Goal: Information Seeking & Learning: Find contact information

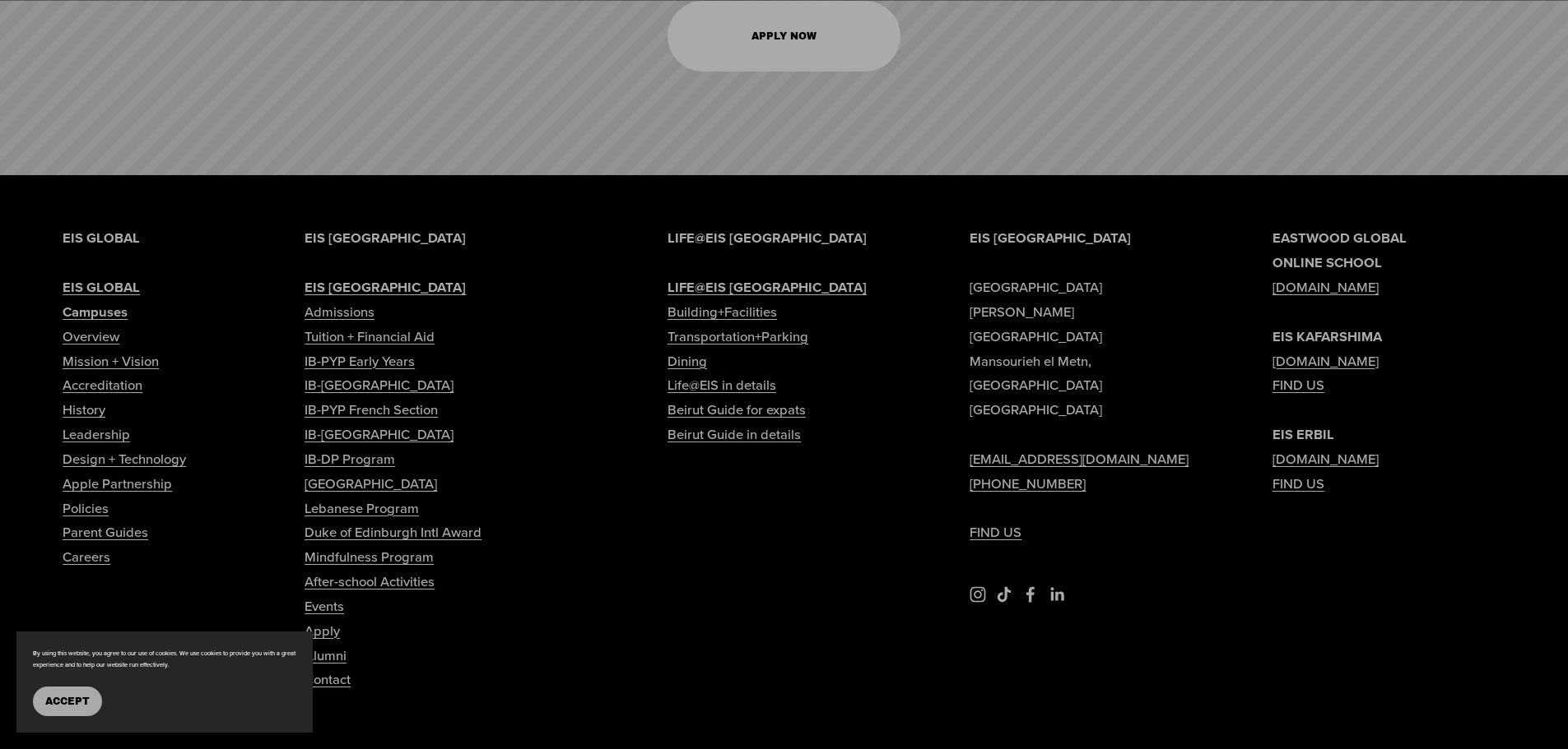
scroll to position [8252, 0]
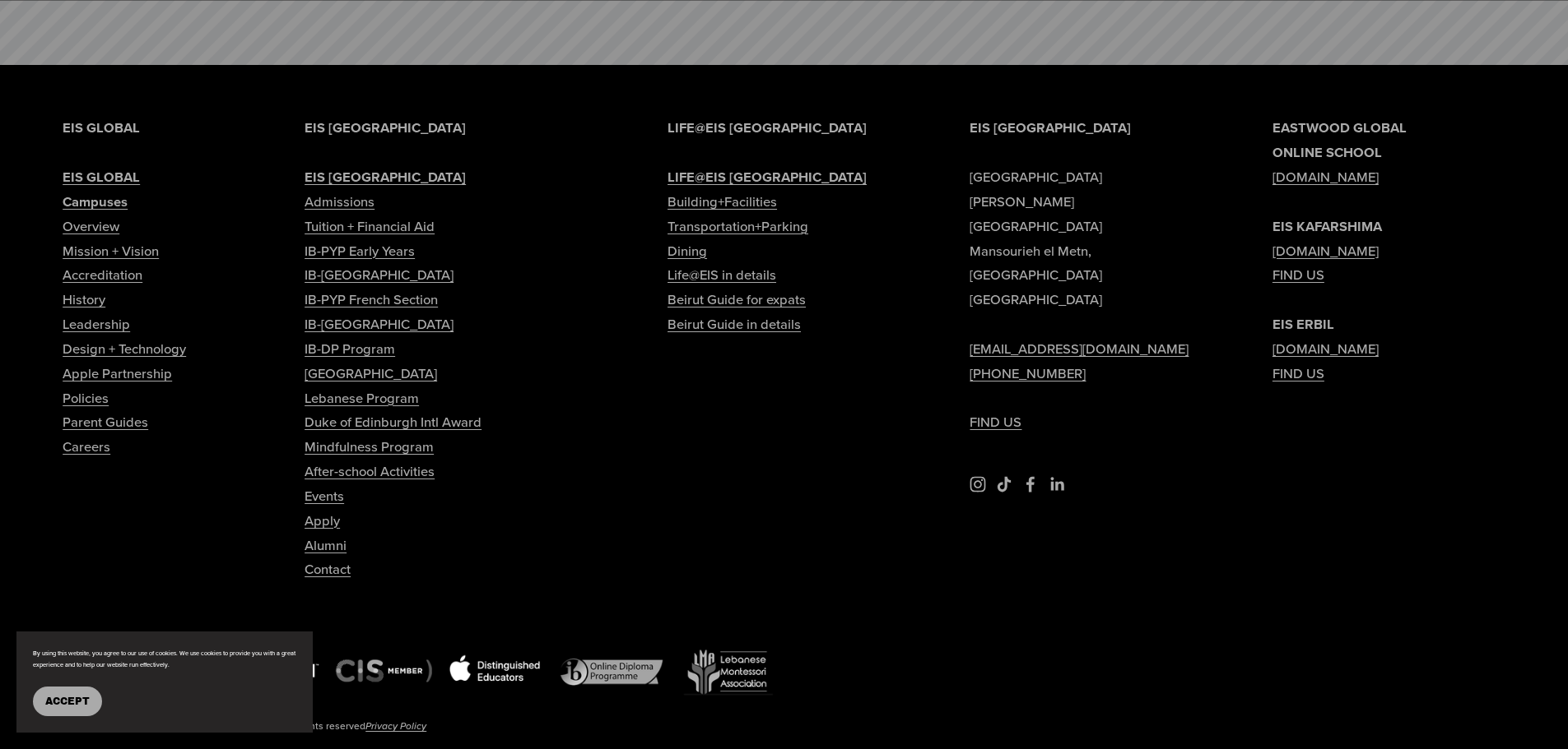
click at [411, 215] on link "Tuition + Financial Aid" at bounding box center [370, 226] width 130 height 24
click at [326, 558] on link "Contact" at bounding box center [327, 570] width 46 height 24
type input "*****"
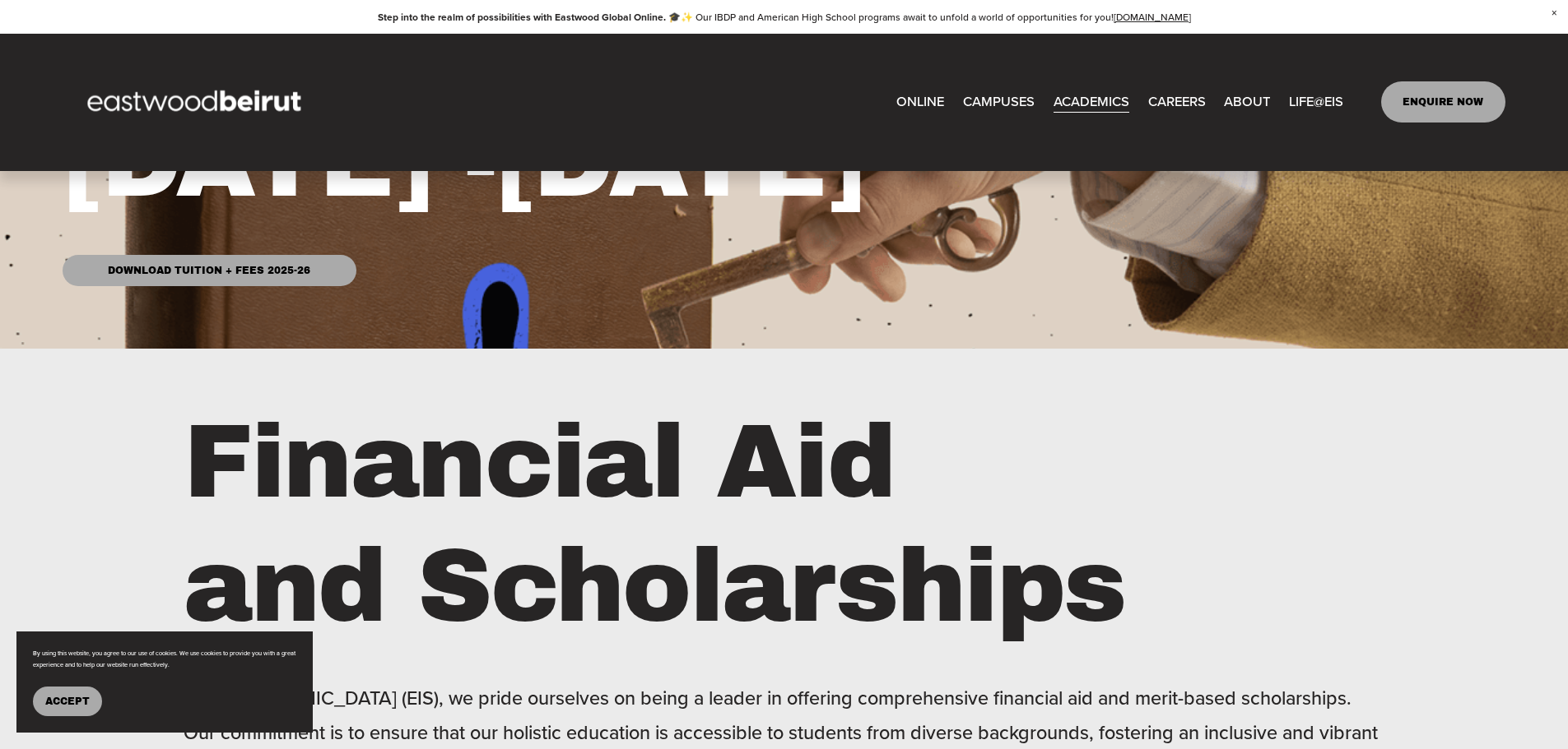
scroll to position [421, 0]
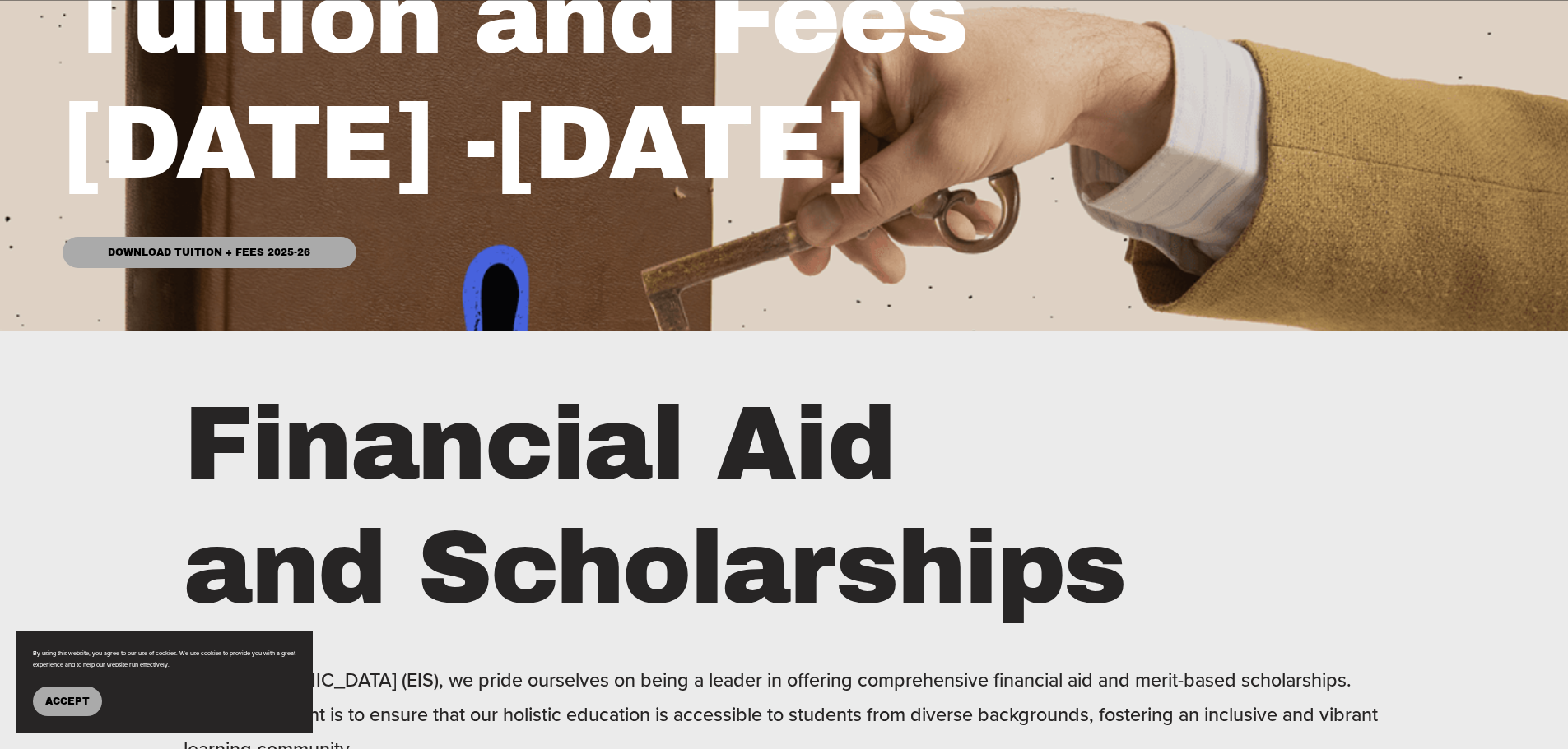
click at [234, 253] on link "Download Tuition + Fees 2025-26" at bounding box center [208, 252] width 293 height 32
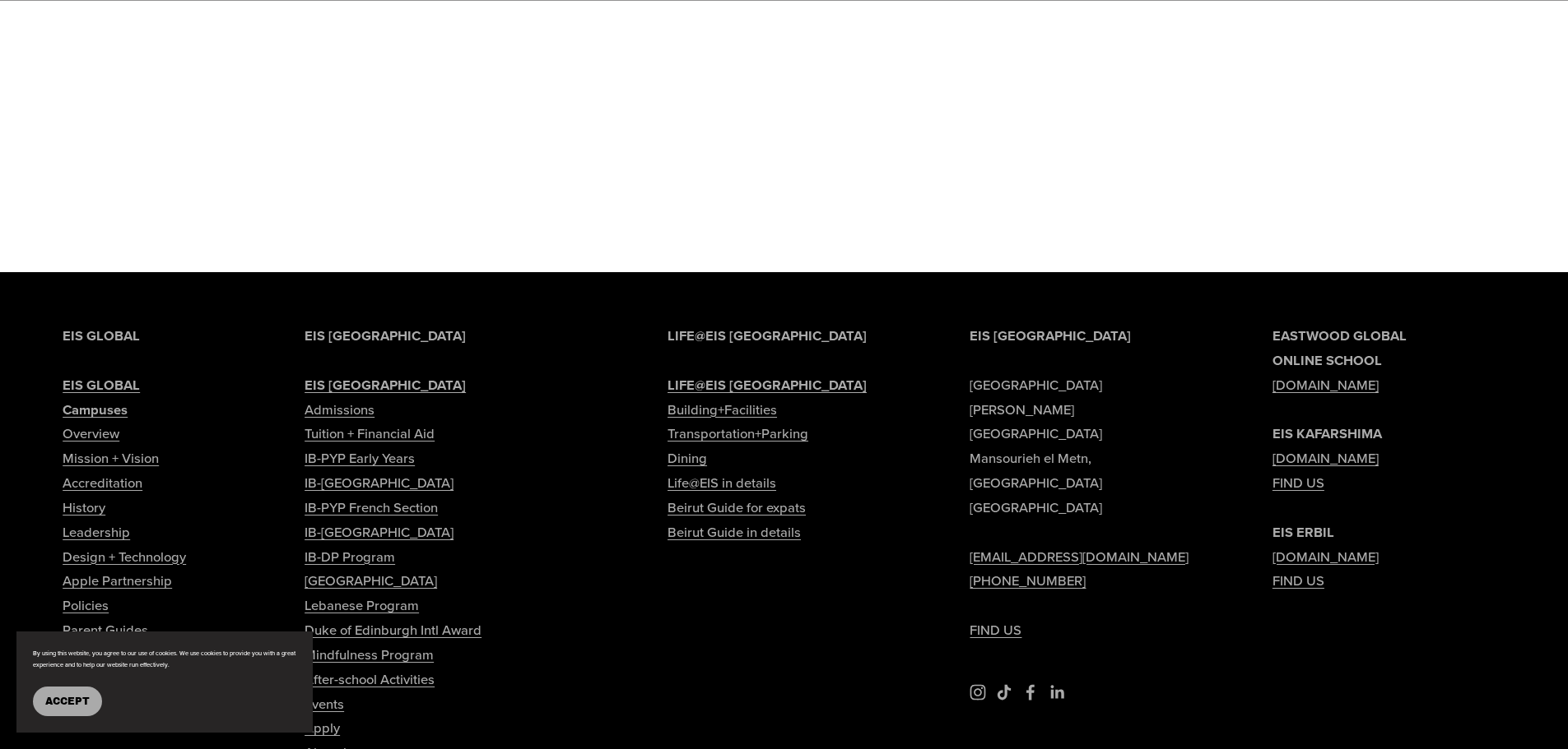
scroll to position [2374, 0]
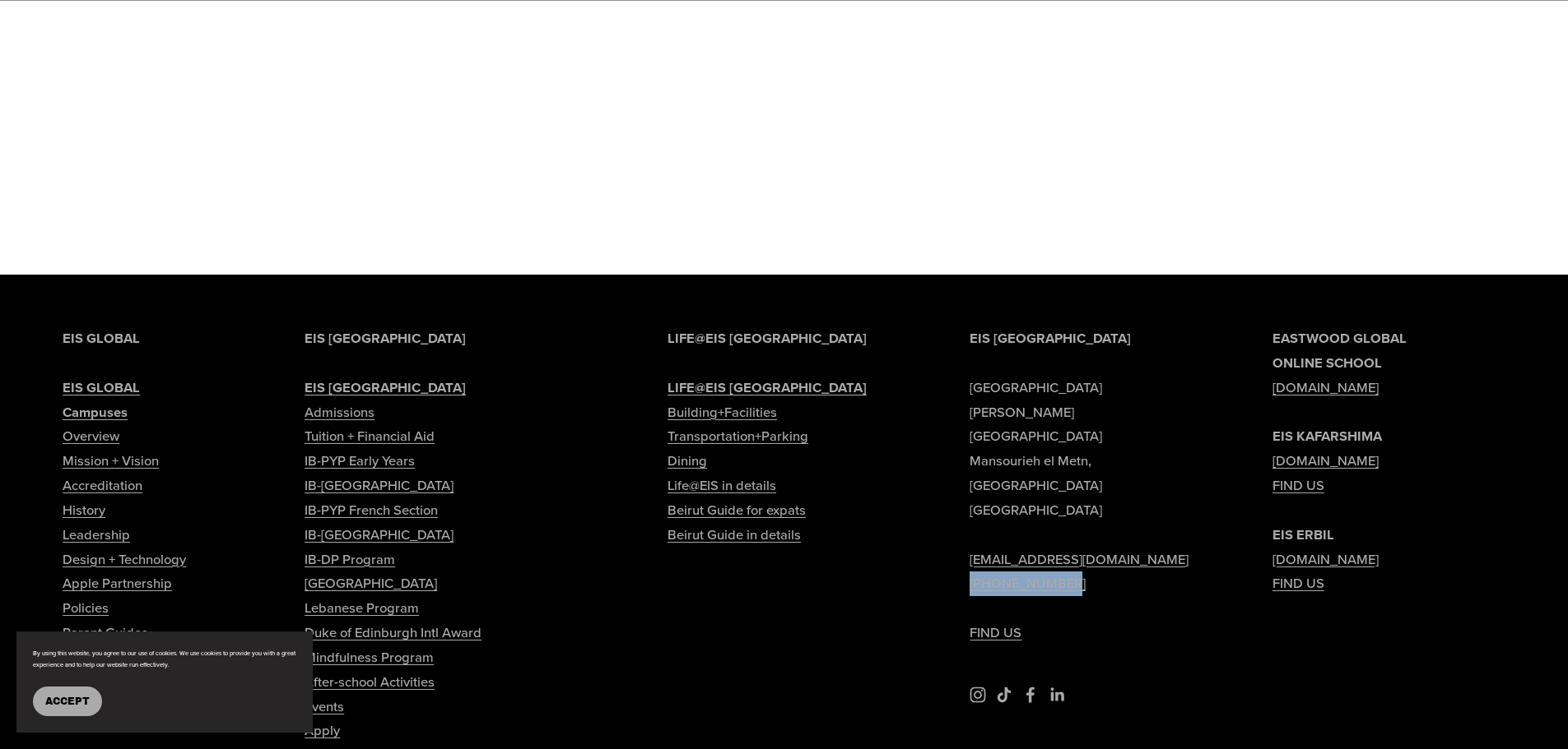
drag, startPoint x: 1085, startPoint y: 543, endPoint x: 963, endPoint y: 553, distance: 122.4
click at [963, 553] on div "EIS BEIRUT Eastwood International School Sami Solh Street Mansourieh el Metn, B…" at bounding box center [784, 662] width 1568 height 672
copy link "[PHONE_NUMBER]"
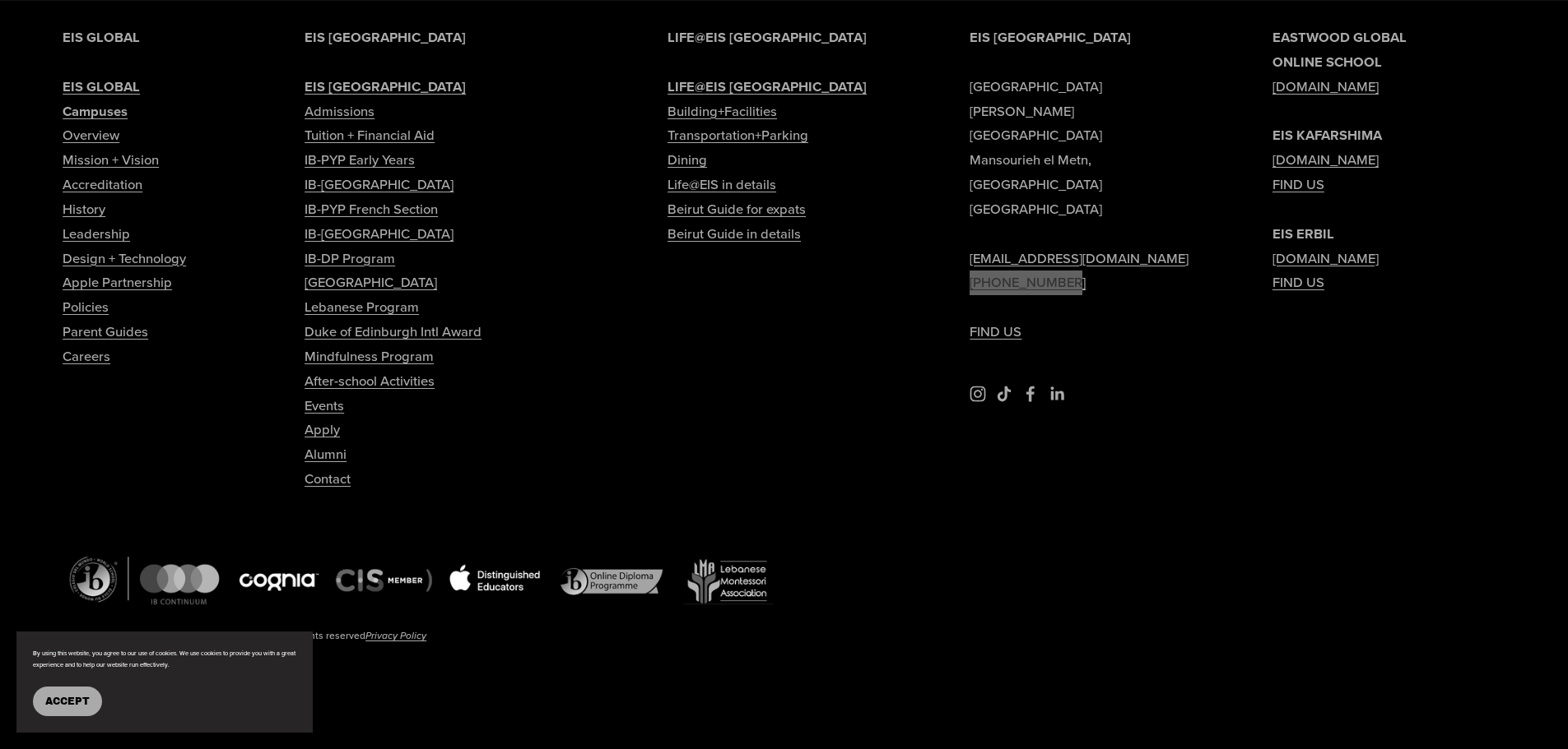
scroll to position [2684, 0]
drag, startPoint x: 1150, startPoint y: 213, endPoint x: 965, endPoint y: 206, distance: 185.1
click at [965, 206] on div "EIS BEIRUT Eastwood International School Sami Solh Street Mansourieh el Metn, B…" at bounding box center [784, 361] width 1568 height 672
copy link "[EMAIL_ADDRESS][DOMAIN_NAME]"
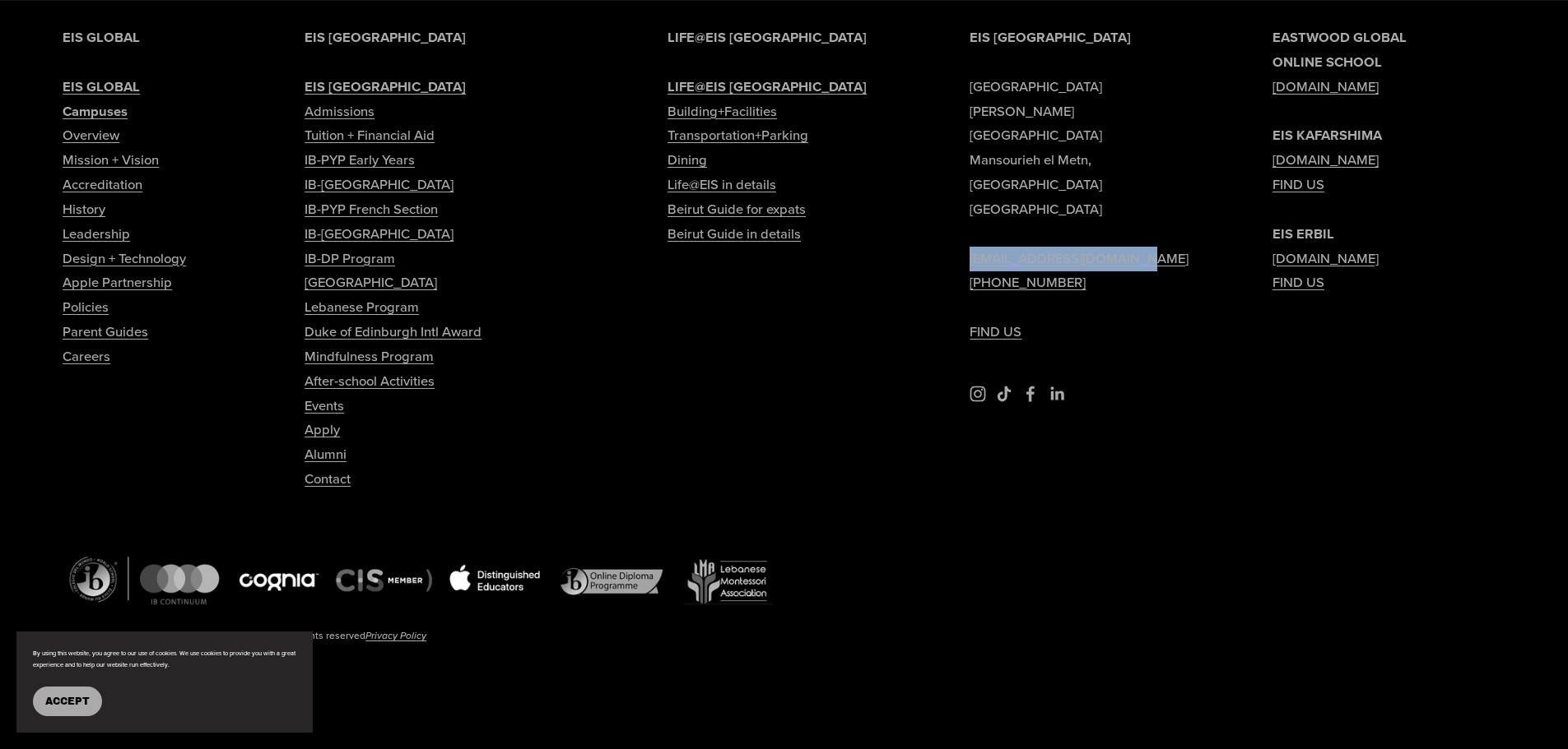
click at [975, 320] on link "FIND US" at bounding box center [995, 332] width 52 height 24
